Goal: Navigation & Orientation: Find specific page/section

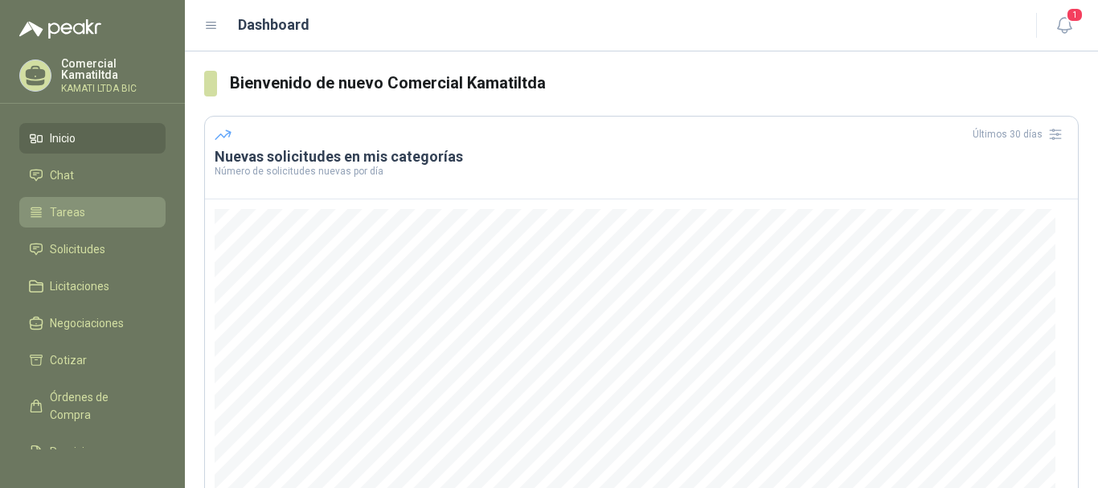
click at [100, 203] on li "Tareas" at bounding box center [92, 212] width 127 height 18
click at [98, 211] on li "Tareas" at bounding box center [92, 212] width 127 height 18
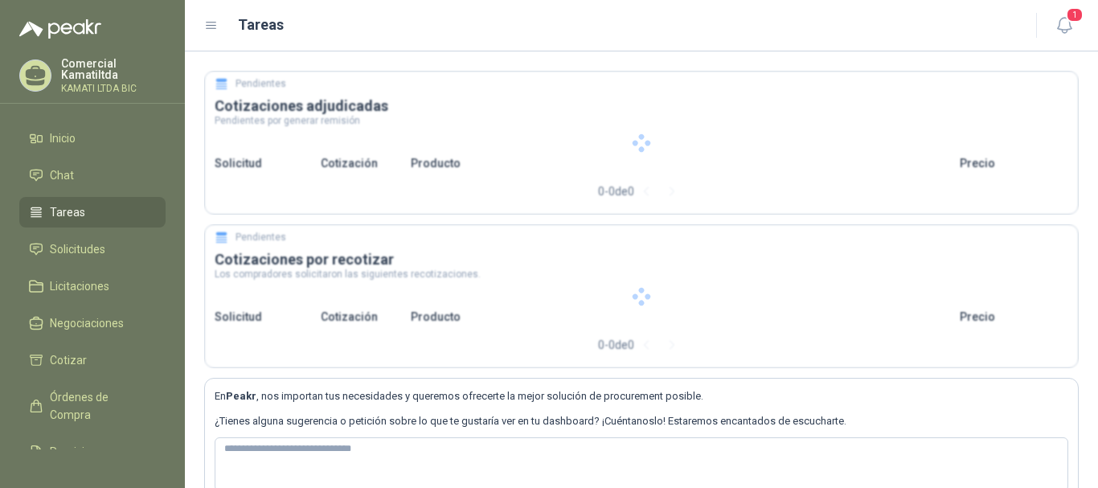
click at [98, 211] on li "Tareas" at bounding box center [92, 212] width 127 height 18
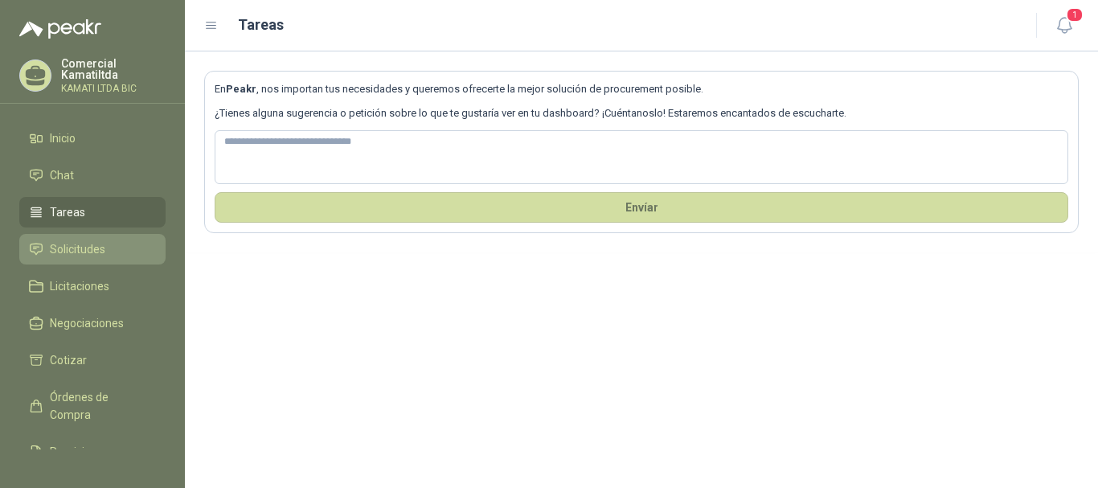
click at [127, 251] on li "Solicitudes" at bounding box center [92, 249] width 127 height 18
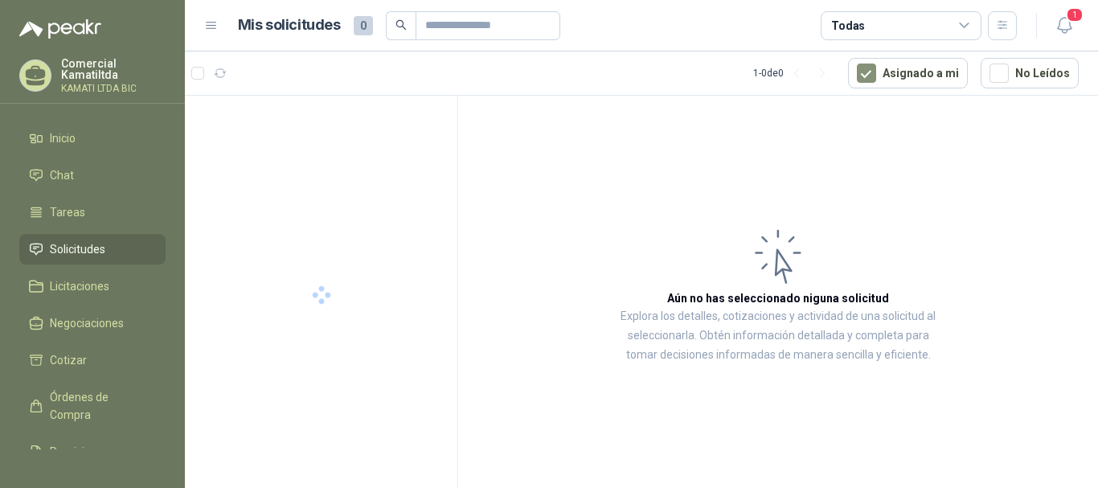
click at [127, 251] on li "Solicitudes" at bounding box center [92, 249] width 127 height 18
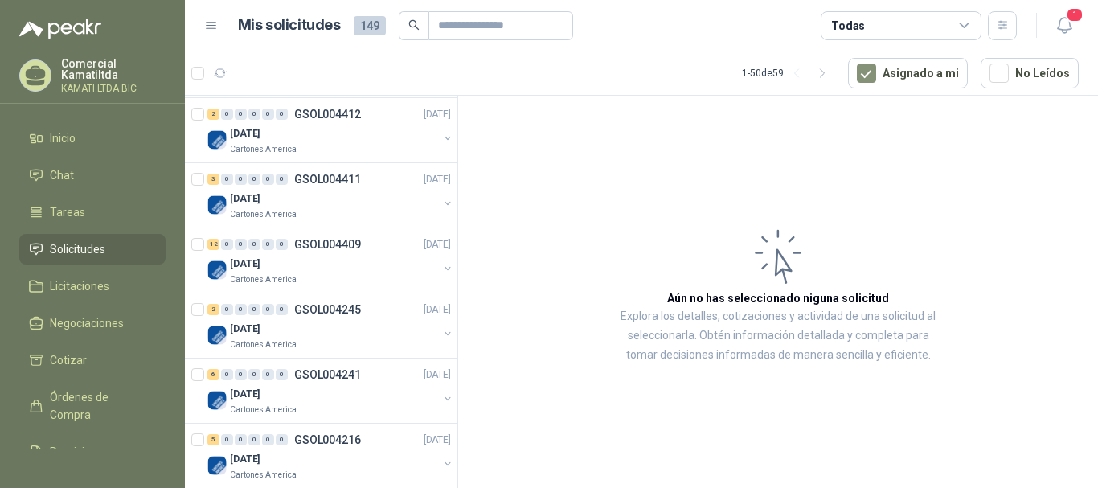
scroll to position [1928, 0]
